Goal: Information Seeking & Learning: Compare options

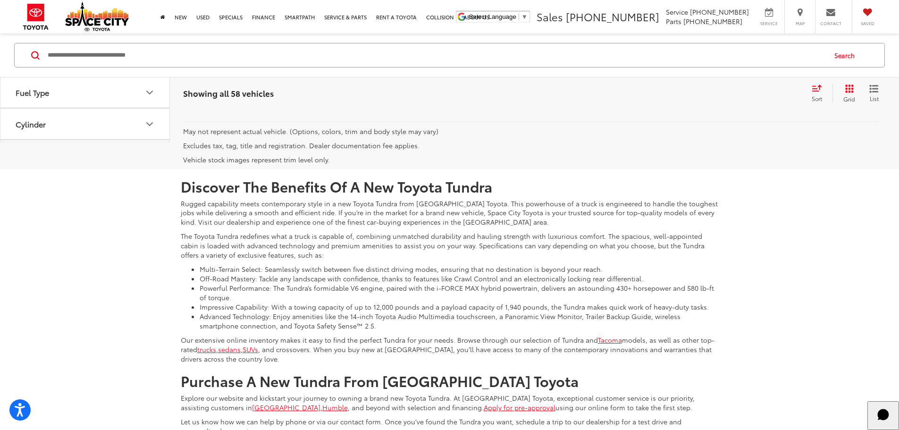
scroll to position [188, 0]
drag, startPoint x: 744, startPoint y: 24, endPoint x: 681, endPoint y: 12, distance: 63.4
click at [681, 12] on li "Service 346-595-7899 Parts 346-595-7892" at bounding box center [708, 16] width 88 height 19
copy ul "Service 346-595-7899 Parts 346-595-7892"
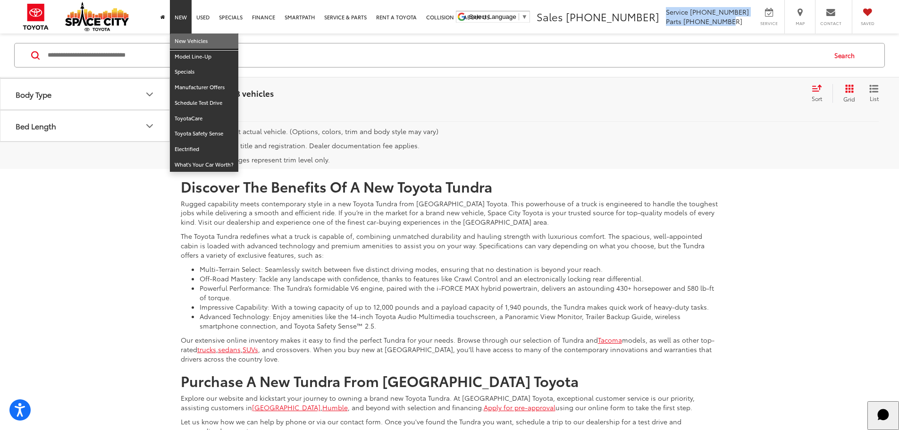
click at [183, 35] on link "New Vehicles" at bounding box center [204, 42] width 68 height 16
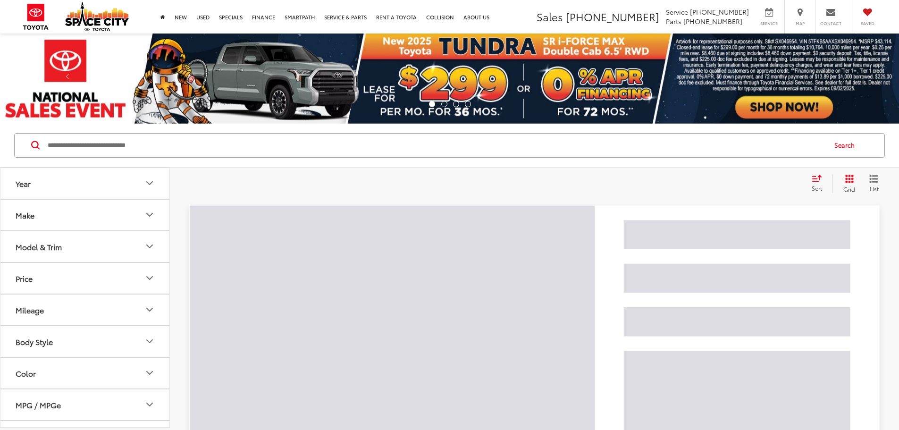
click at [151, 141] on input "Search by Make, Model, or Keyword" at bounding box center [436, 145] width 779 height 23
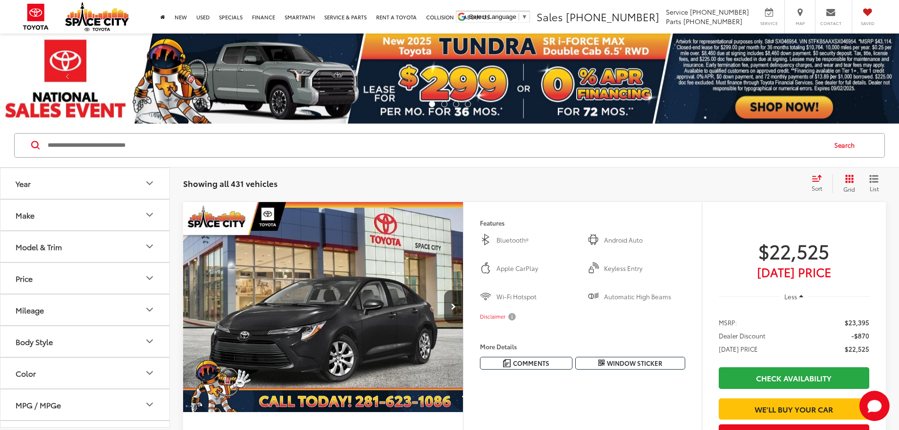
click at [153, 257] on button "Model & Trim" at bounding box center [85, 246] width 170 height 31
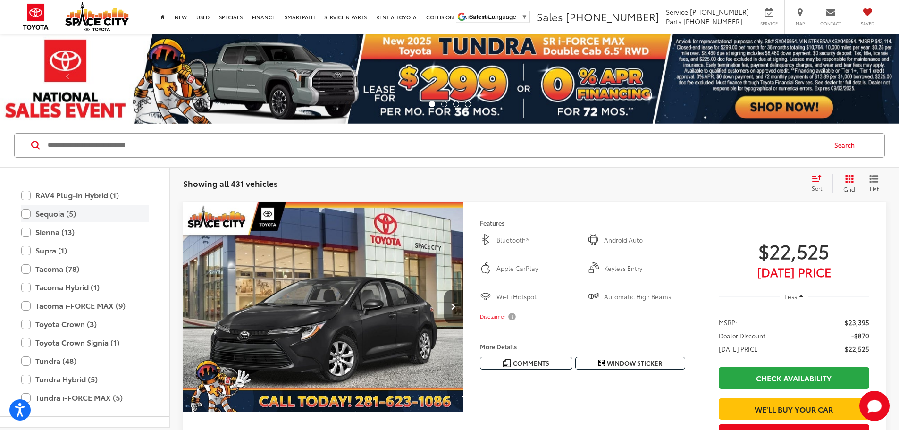
scroll to position [466, 0]
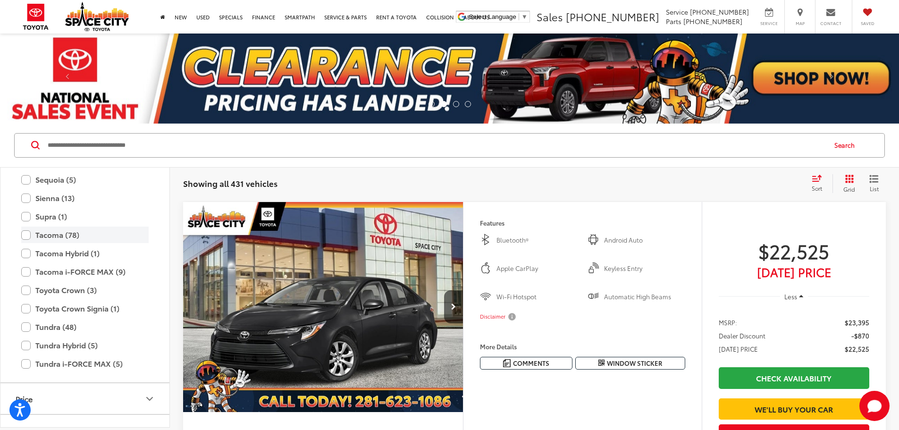
click at [25, 233] on label "Tacoma (78)" at bounding box center [84, 235] width 127 height 17
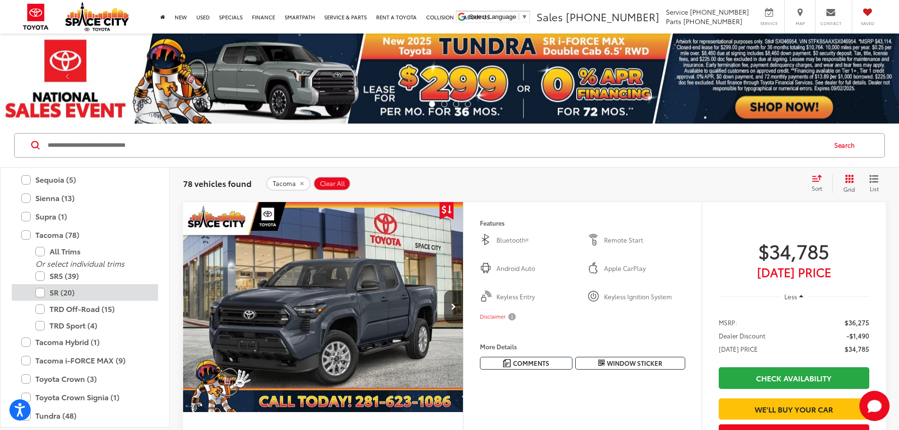
click at [37, 295] on label "SR (20)" at bounding box center [91, 292] width 113 height 17
click at [174, 200] on div "78 vehicles found Tacoma Clear All + 0 test Sort Price: High to Low Price: Low …" at bounding box center [534, 184] width 729 height 34
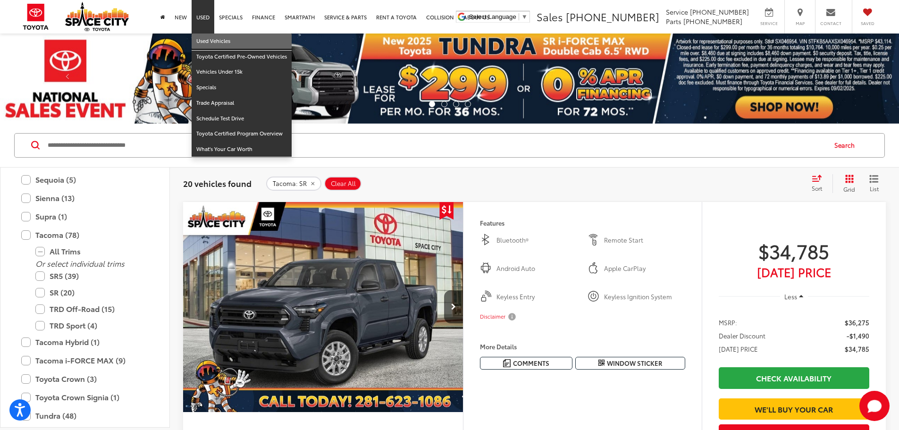
click at [202, 34] on link "Used Vehicles" at bounding box center [242, 42] width 100 height 16
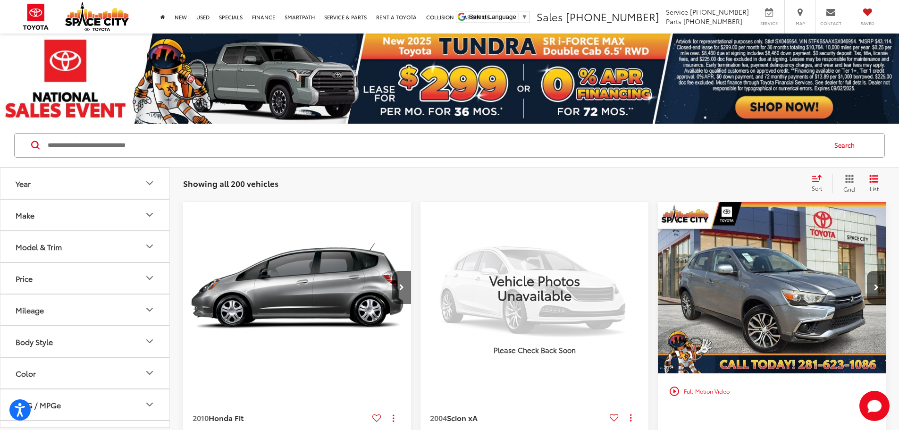
click at [214, 138] on input "Search by Make, Model, or Keyword" at bounding box center [436, 145] width 779 height 23
type input "******"
